Goal: Transaction & Acquisition: Obtain resource

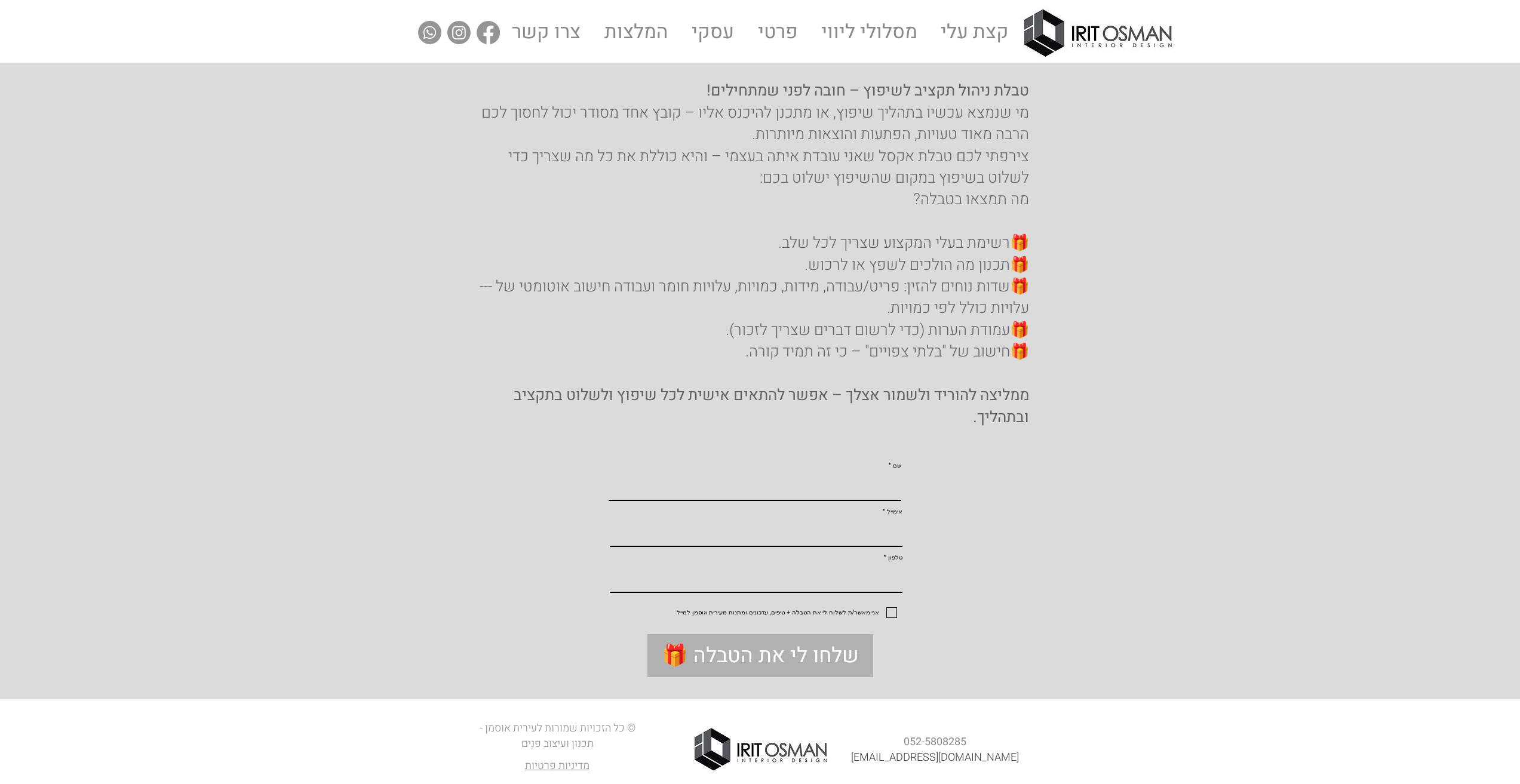
click at [899, 650] on form "שם אימייל טלפון אני מאשר/ת לשלוח לי את הטבלה + טיפים, עדכונים ומתנות מעירית אוס…" at bounding box center [759, 576] width 536 height 246
click at [891, 617] on input "אני מאשר/ת לשלוח לי את הטבלה + טיפים, עדכונים ומתנות מעירית אוסמן למייל" at bounding box center [893, 612] width 8 height 8
checkbox input "true"
click at [811, 480] on div "שם" at bounding box center [755, 479] width 293 height 34
click at [810, 500] on input "שם" at bounding box center [755, 487] width 293 height 26
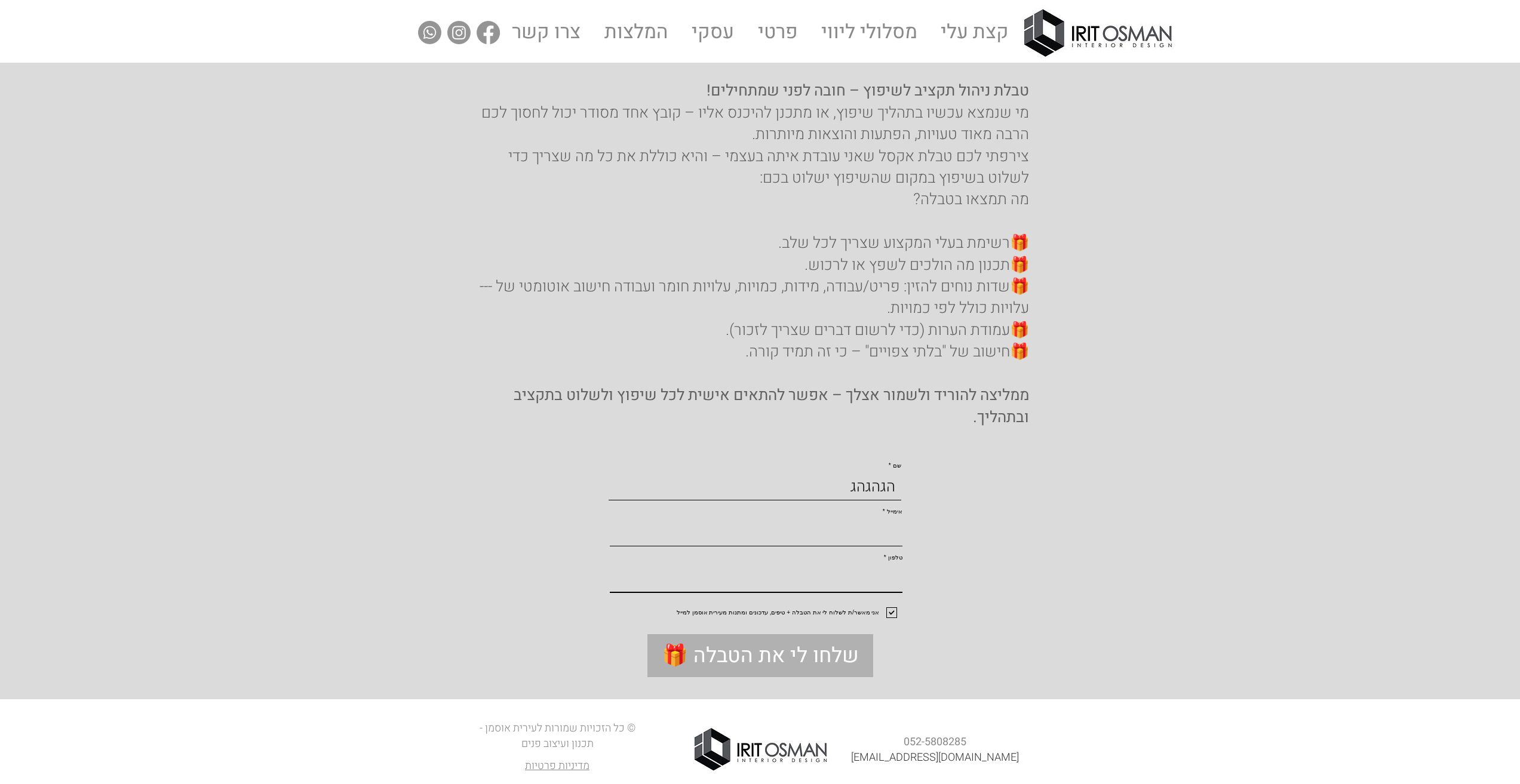
type input "הגהגהג"
click at [785, 546] on input "אימייל" at bounding box center [757, 533] width 293 height 26
type input "נגנג"
click at [789, 546] on input "נגנג" at bounding box center [757, 533] width 293 height 26
drag, startPoint x: 789, startPoint y: 550, endPoint x: 937, endPoint y: 549, distance: 148.0
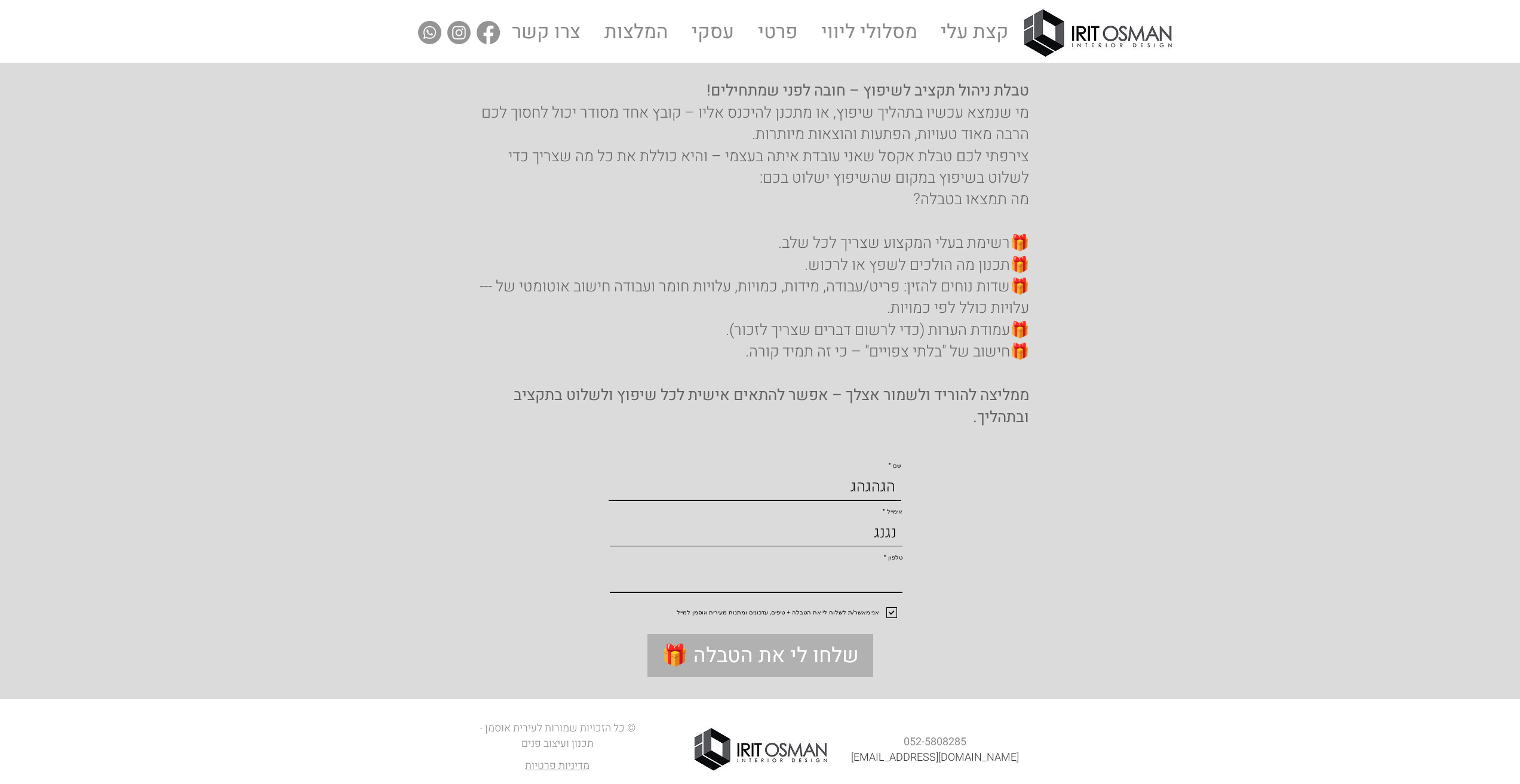
click at [937, 549] on form "שם הגהגהג אימייל נגנג טלפון אני מאשר/ת לשלוח לי את הטבלה + טיפים, עדכונים ומתנו…" at bounding box center [759, 576] width 536 height 246
type input "ן"
type input "[EMAIL_ADDRESS][PERSON_NAME][DOMAIN_NAME]"
click at [829, 592] on input "טלפון" at bounding box center [757, 579] width 293 height 26
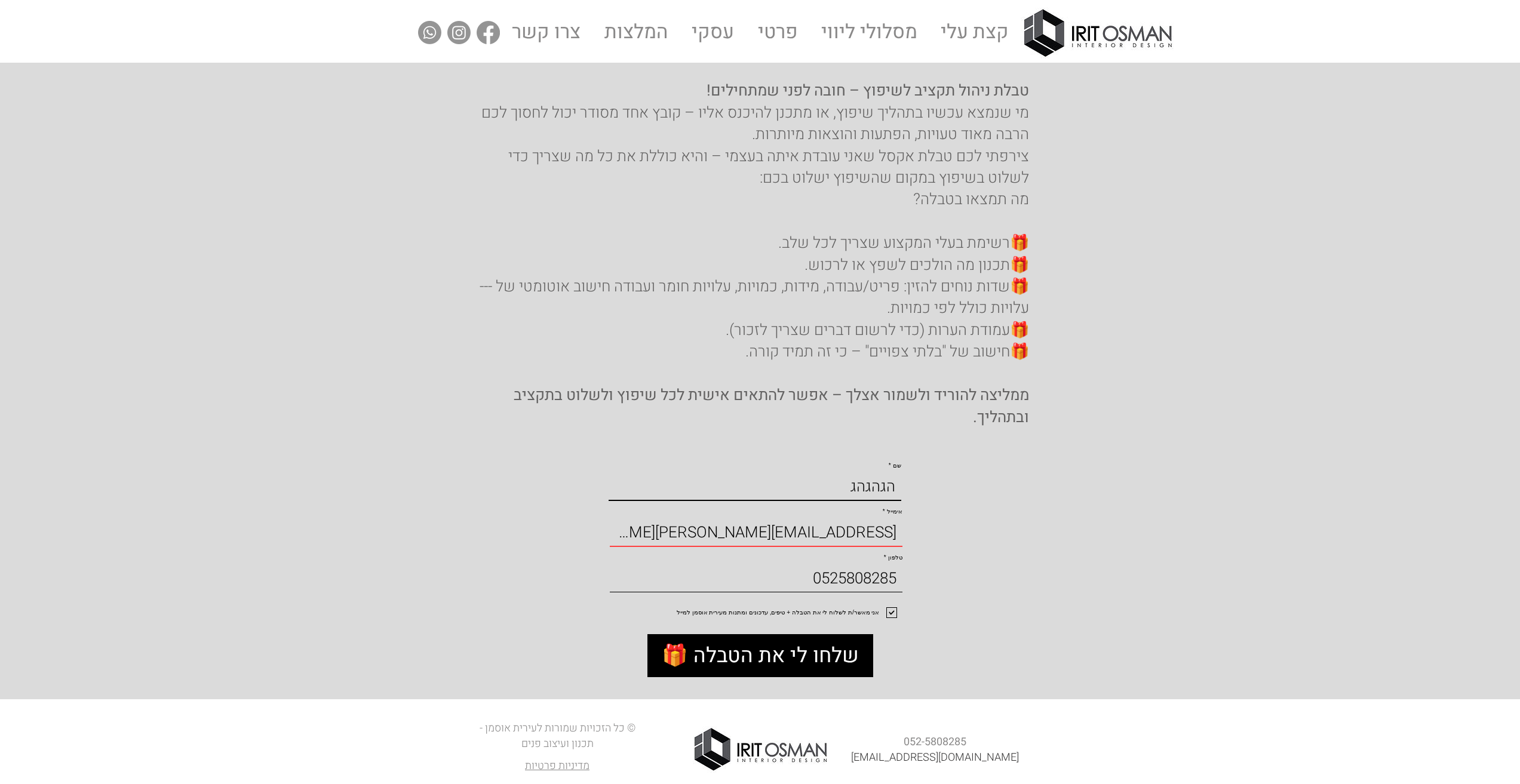
type input "0525808285"
click at [808, 671] on span "🎁 שלחו לי את הטבלה" at bounding box center [760, 656] width 197 height 29
checkbox input "false"
